Goal: Information Seeking & Learning: Find specific fact

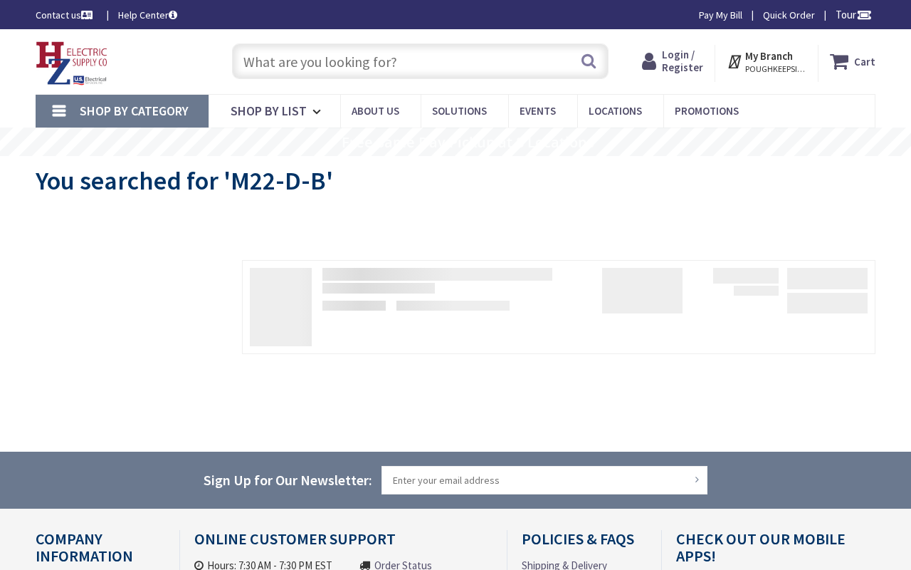
type input "[PERSON_NAME] [STREET_ADDRESS]"
